Goal: Information Seeking & Learning: Learn about a topic

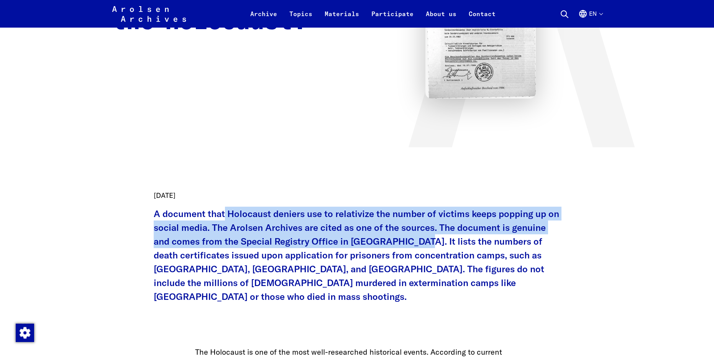
scroll to position [192, 0]
click at [415, 236] on p "A document that Holocaust deniers use to relativize the number of victims keeps…" at bounding box center [357, 255] width 407 height 97
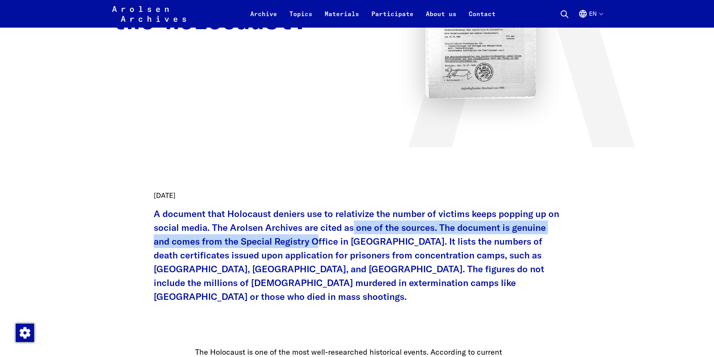
drag, startPoint x: 326, startPoint y: 230, endPoint x: 320, endPoint y: 242, distance: 13.0
click at [320, 242] on p "A document that Holocaust deniers use to relativize the number of victims keeps…" at bounding box center [357, 255] width 407 height 97
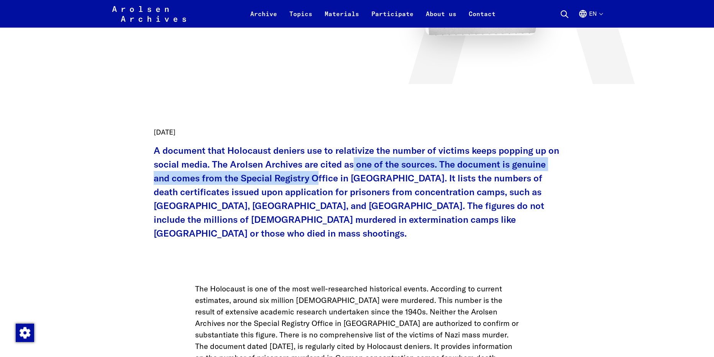
scroll to position [268, 0]
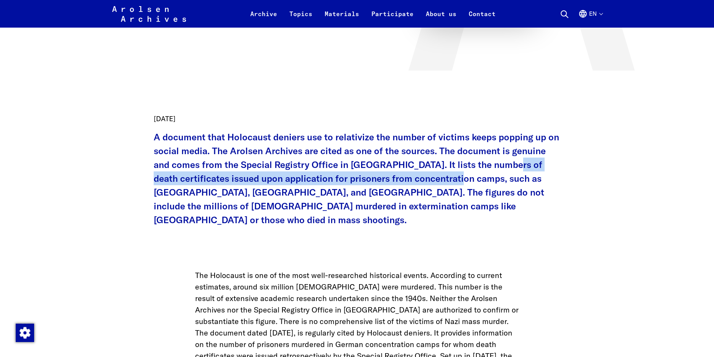
drag, startPoint x: 499, startPoint y: 159, endPoint x: 469, endPoint y: 183, distance: 38.7
click at [469, 183] on p "A document that Holocaust deniers use to relativize the number of victims keeps…" at bounding box center [357, 178] width 407 height 97
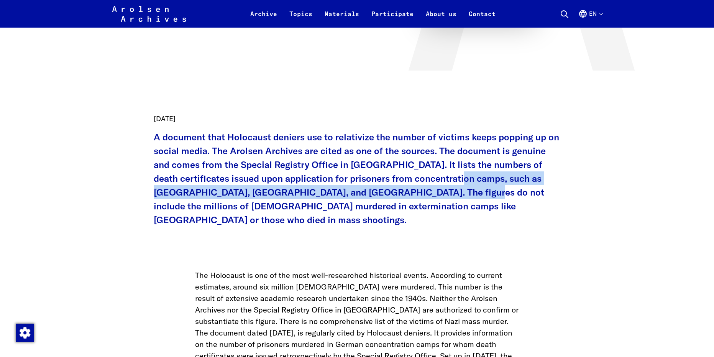
drag, startPoint x: 465, startPoint y: 178, endPoint x: 449, endPoint y: 189, distance: 18.7
click at [449, 189] on p "A document that Holocaust deniers use to relativize the number of victims keeps…" at bounding box center [357, 178] width 407 height 97
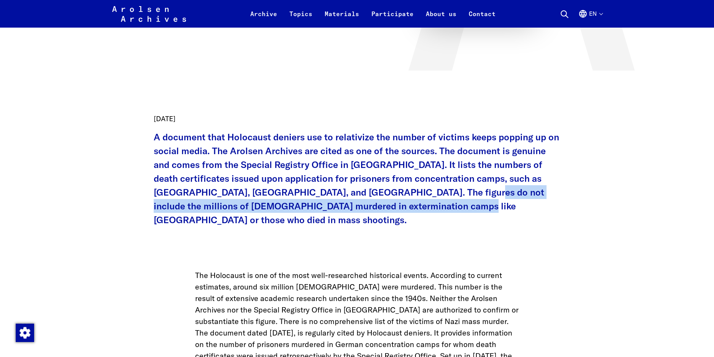
drag, startPoint x: 449, startPoint y: 189, endPoint x: 427, endPoint y: 204, distance: 27.1
click at [427, 204] on p "A document that Holocaust deniers use to relativize the number of victims keeps…" at bounding box center [357, 178] width 407 height 97
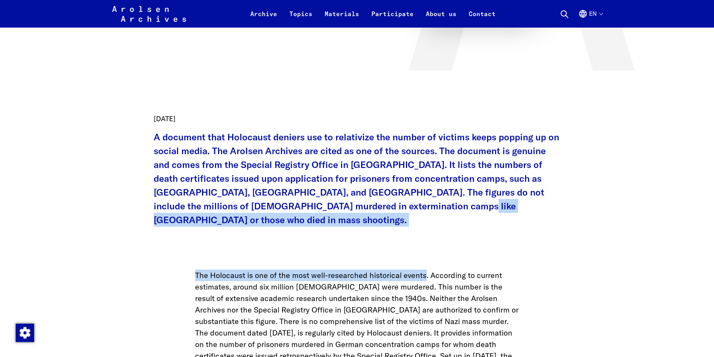
drag, startPoint x: 427, startPoint y: 204, endPoint x: 417, endPoint y: 233, distance: 30.6
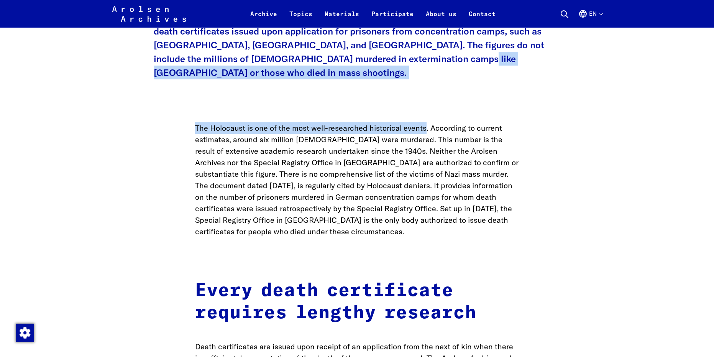
scroll to position [422, 0]
